Goal: Task Accomplishment & Management: Manage account settings

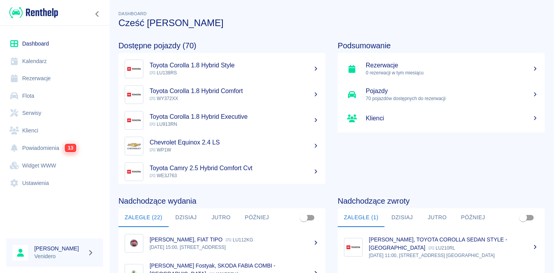
click at [26, 92] on link "Flota" at bounding box center [54, 96] width 97 height 18
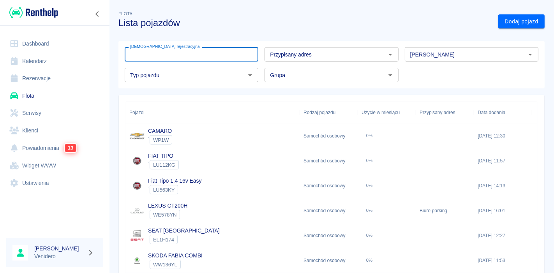
click at [166, 55] on input "[DEMOGRAPHIC_DATA] rejestracyjna" at bounding box center [192, 54] width 134 height 14
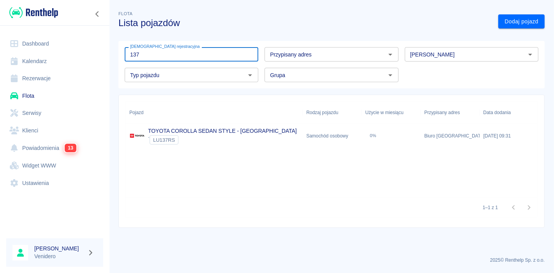
type input "137"
click at [194, 131] on link "TOYOTA COROLLA SEDAN STYLE - [GEOGRAPHIC_DATA]" at bounding box center [222, 131] width 149 height 6
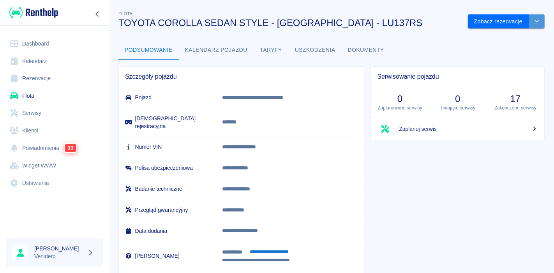
click at [533, 20] on icon "drop-down" at bounding box center [536, 21] width 6 height 5
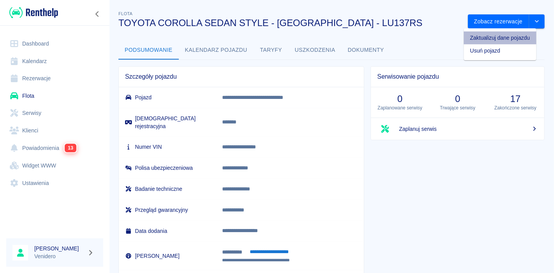
click at [506, 39] on li "Zaktualizuj dane pojazdu" at bounding box center [500, 38] width 72 height 13
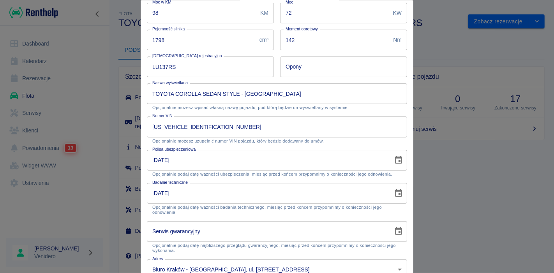
scroll to position [111, 0]
click at [395, 159] on icon "Choose date, selected date is 8 paź 2025" at bounding box center [398, 159] width 7 height 8
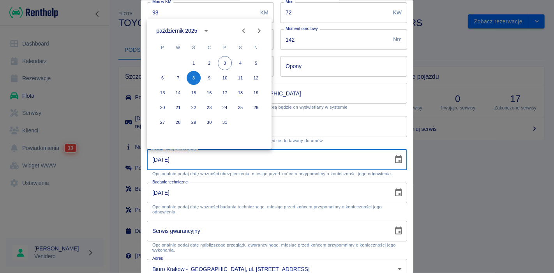
click at [204, 31] on icon "calendar view is open, switch to year view" at bounding box center [205, 30] width 9 height 9
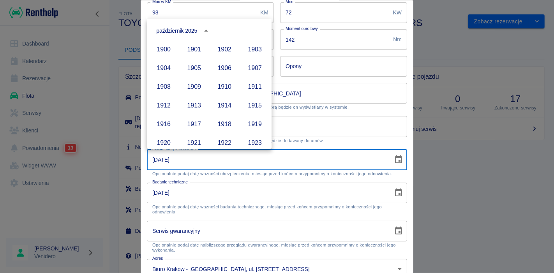
scroll to position [534, 0]
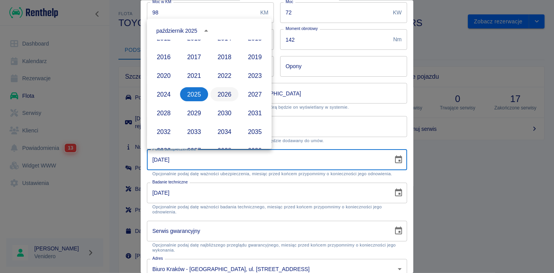
click at [218, 93] on button "2026" at bounding box center [224, 94] width 28 height 14
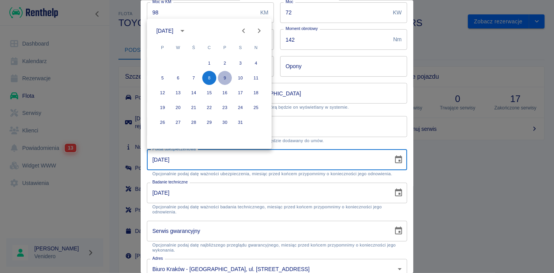
click at [225, 77] on button "9" at bounding box center [225, 78] width 14 height 14
type input "09-10-2026"
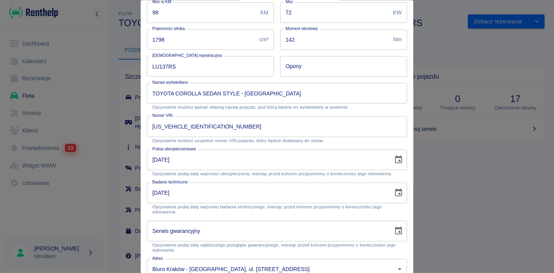
click at [225, 105] on button "9" at bounding box center [221, 109] width 11 height 8
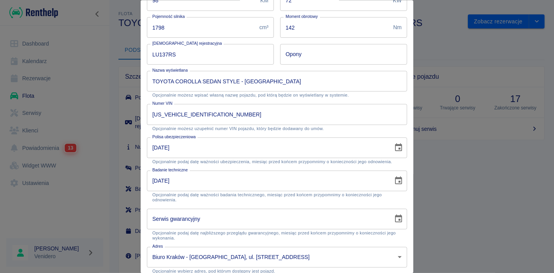
scroll to position [153, 0]
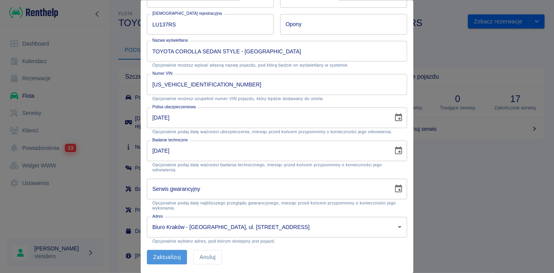
click at [172, 255] on button "Zaktualizuj" at bounding box center [167, 257] width 40 height 14
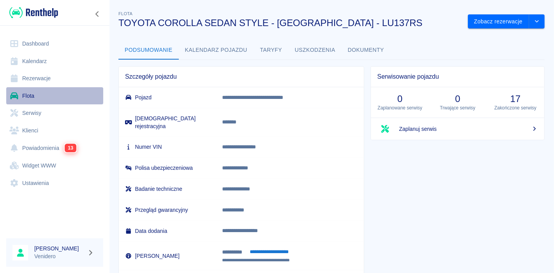
click at [35, 98] on link "Flota" at bounding box center [54, 96] width 97 height 18
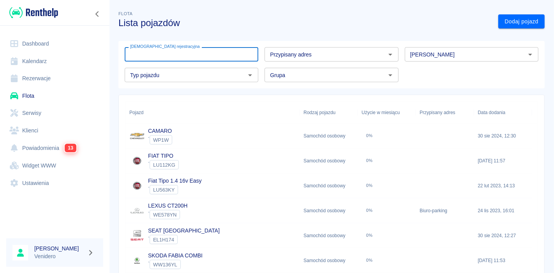
click at [182, 50] on input "[DEMOGRAPHIC_DATA] rejestracyjna" at bounding box center [192, 54] width 134 height 14
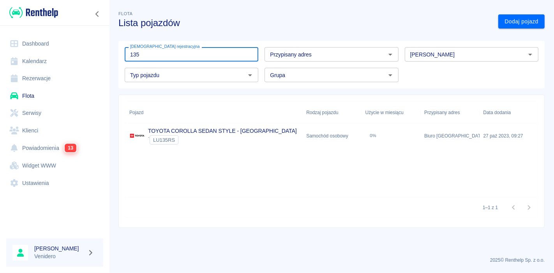
type input "135"
click at [167, 128] on link "TOYOTA COROLLA SEDAN STYLE - KRAKÓW" at bounding box center [222, 131] width 149 height 6
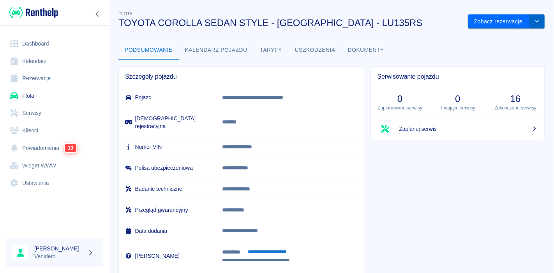
click at [530, 18] on button "drop-down" at bounding box center [537, 21] width 16 height 14
click at [493, 35] on li "Zaktualizuj dane pojazdu" at bounding box center [500, 38] width 72 height 13
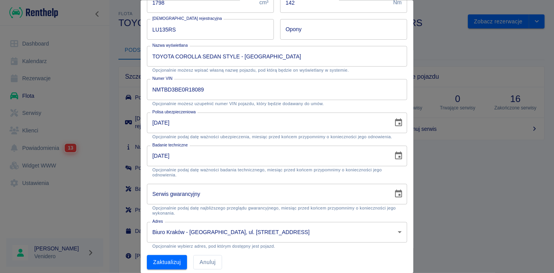
scroll to position [153, 0]
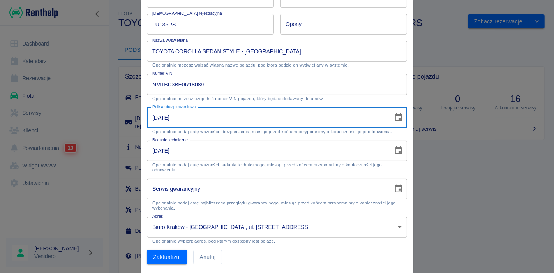
click at [242, 120] on input "08-10-2025" at bounding box center [267, 117] width 241 height 21
type input "09-10-2026"
click button "Zaktualizuj" at bounding box center [167, 257] width 40 height 14
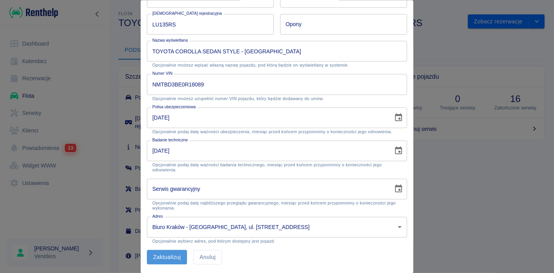
click at [180, 257] on button "Zaktualizuj" at bounding box center [167, 257] width 40 height 14
